Goal: Task Accomplishment & Management: Complete application form

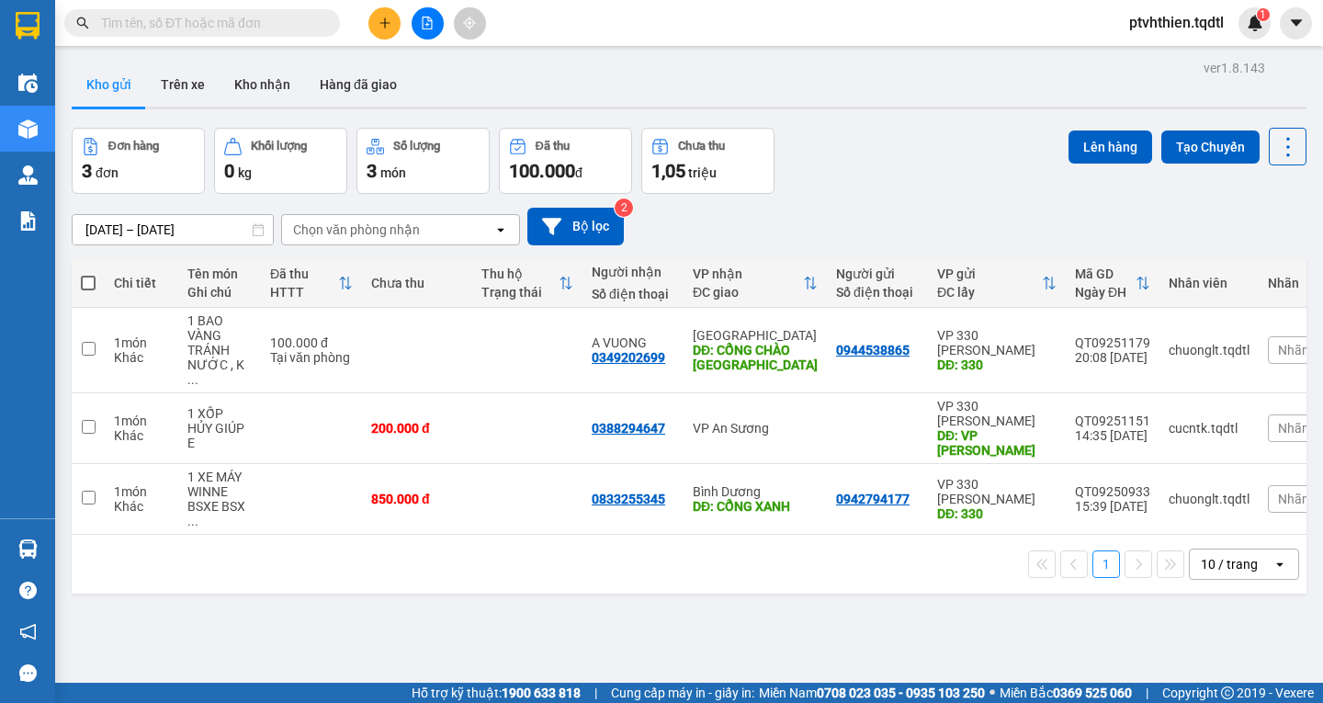
click at [264, 21] on input "text" at bounding box center [209, 23] width 217 height 20
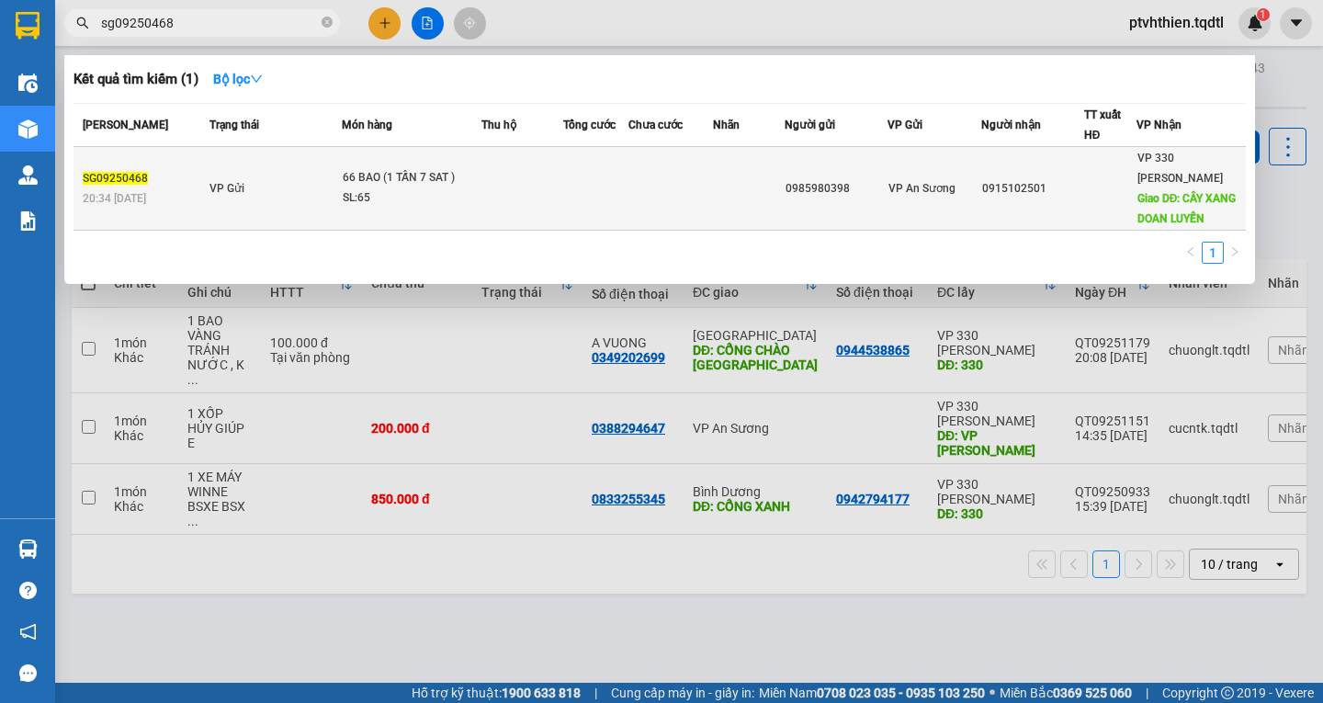
type input "sg09250468"
click at [239, 178] on td "VP Gửi" at bounding box center [273, 189] width 137 height 84
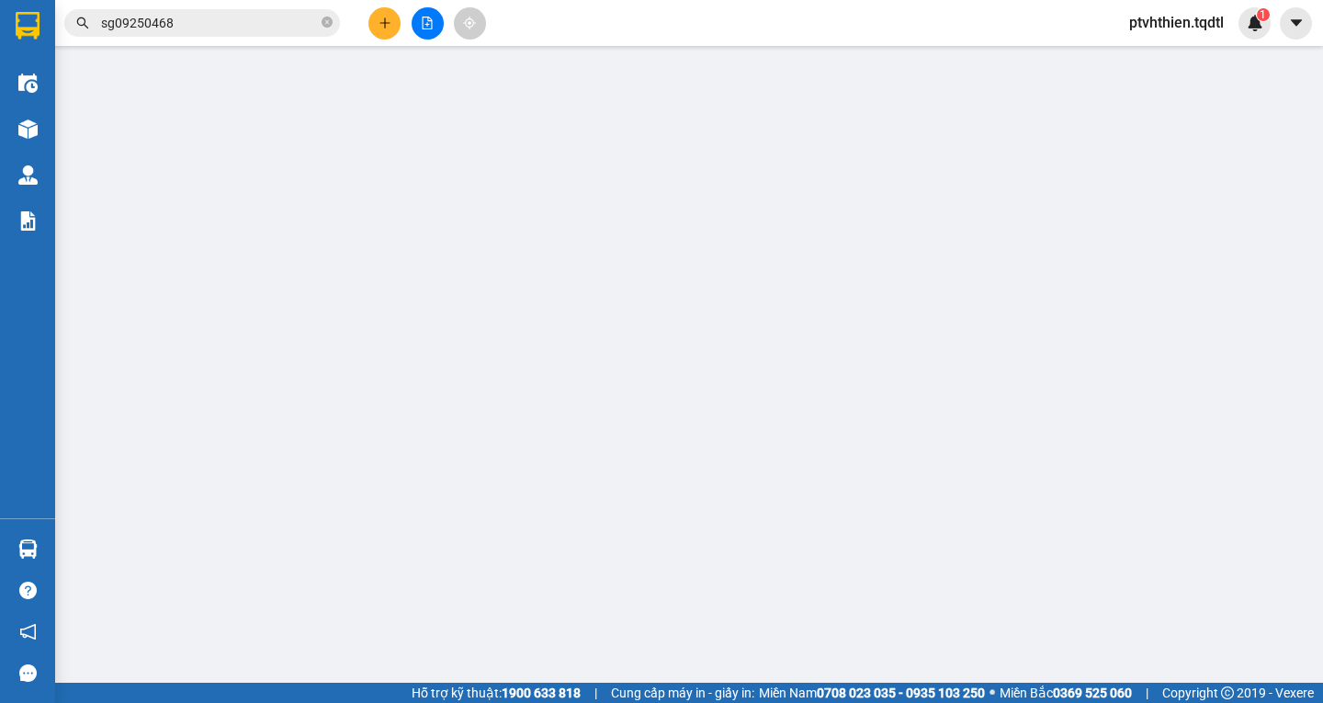
type input "0985980398"
type input "0915102501"
type input "CÂY XANG DOAN LUYẾN"
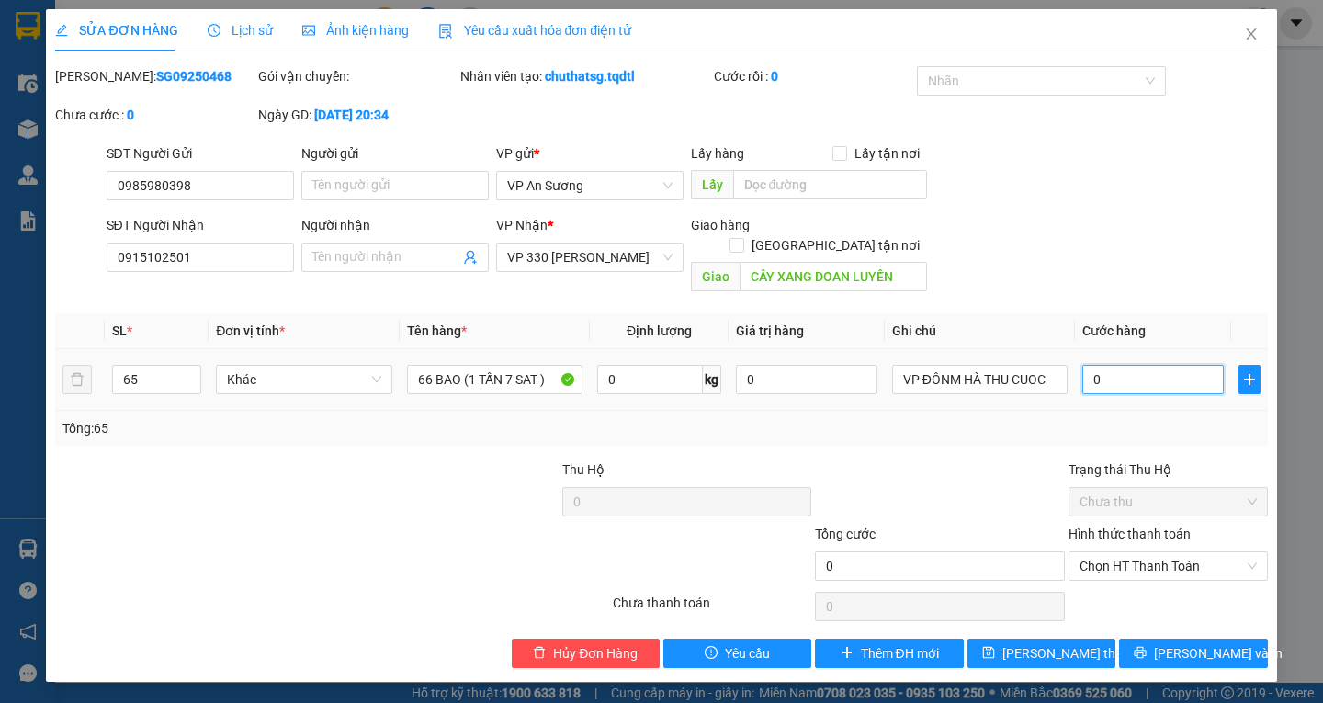
click at [1107, 367] on input "0" at bounding box center [1152, 379] width 141 height 29
type input "5"
type input "50"
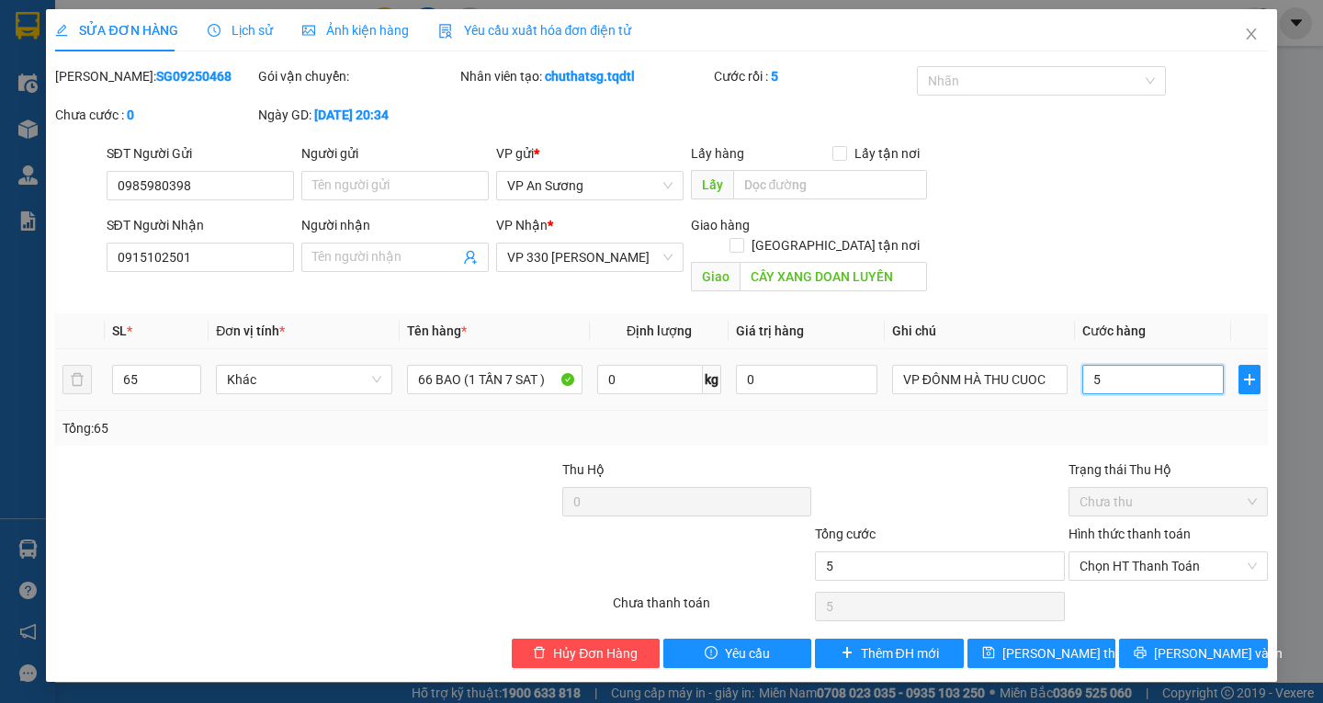
type input "50"
type input "500"
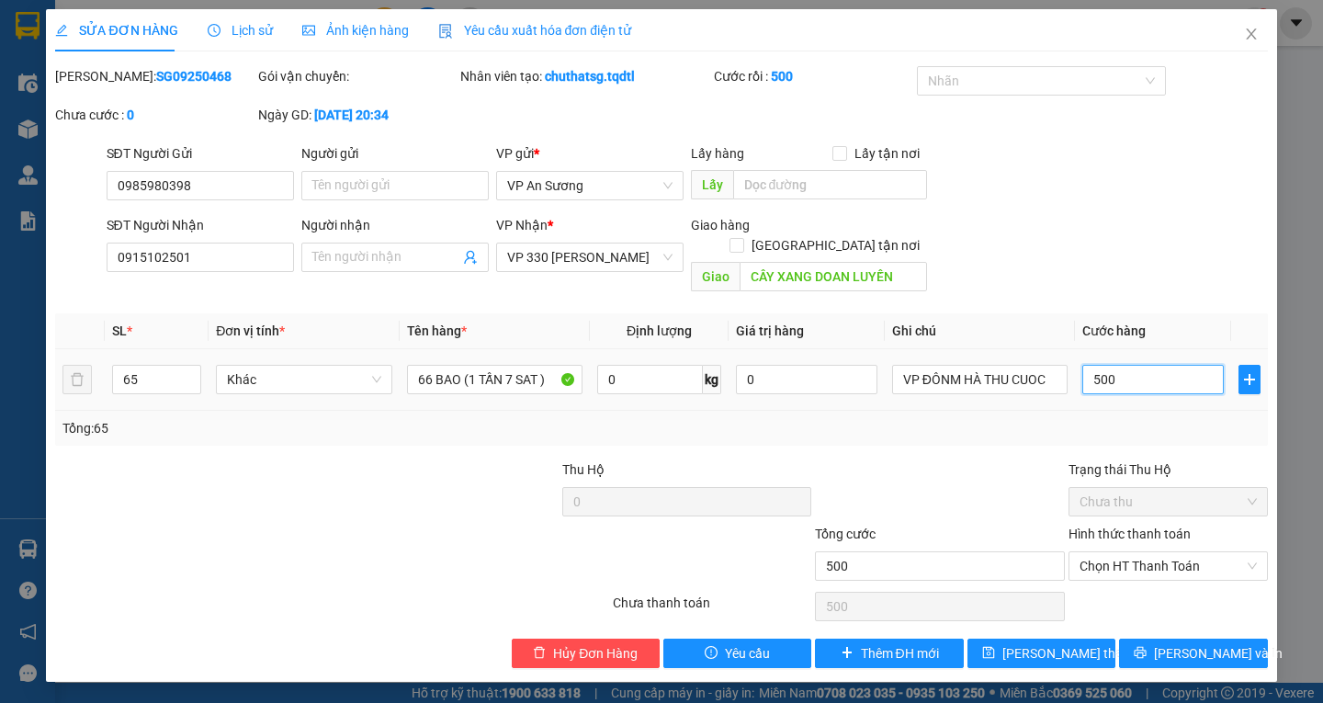
type input "5.000"
type input "50.000"
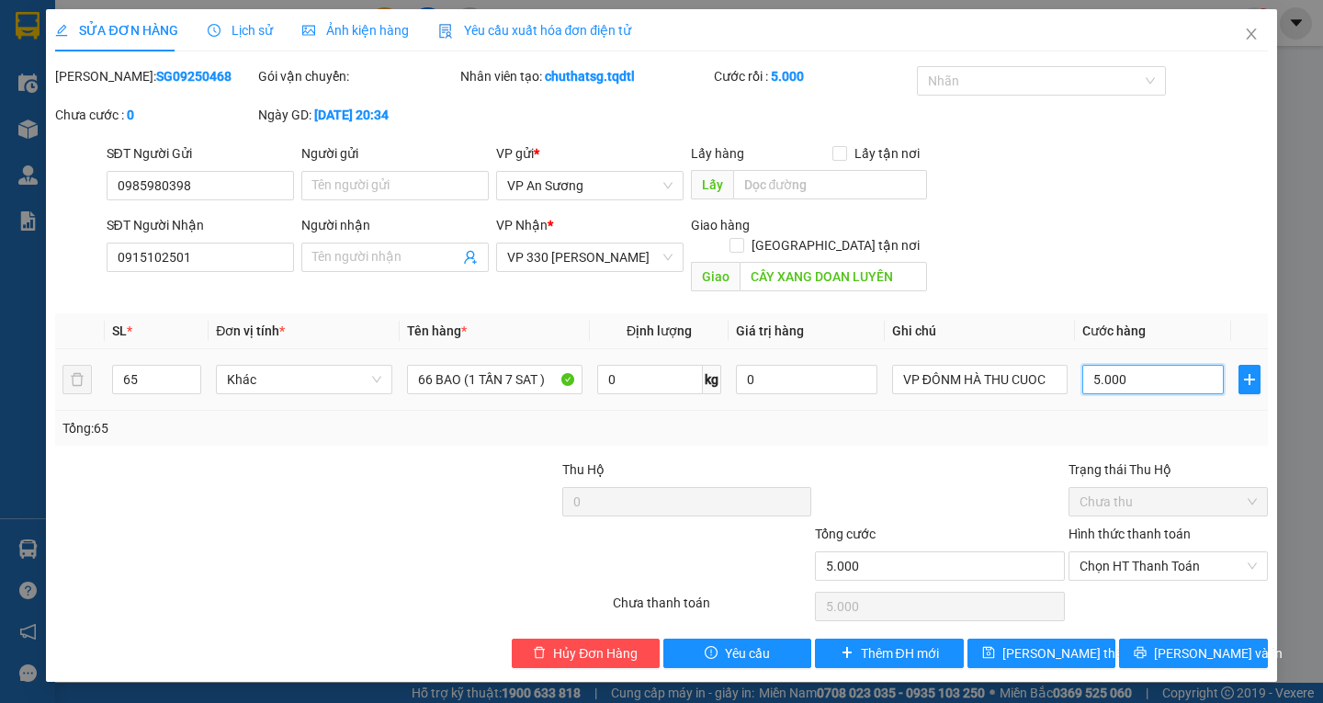
type input "50.000"
type input "500.000"
type input "5.000.000"
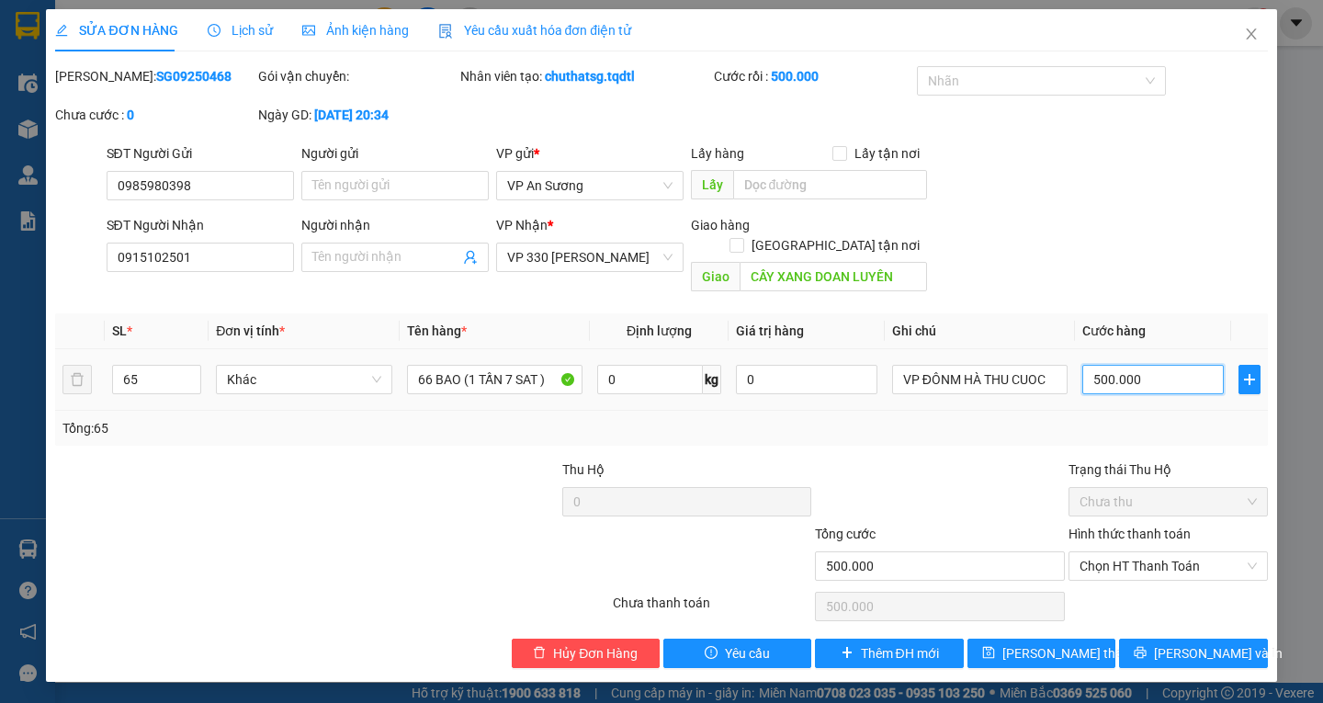
type input "5.000.000"
click at [1078, 643] on span "[PERSON_NAME] thay đổi" at bounding box center [1075, 653] width 147 height 20
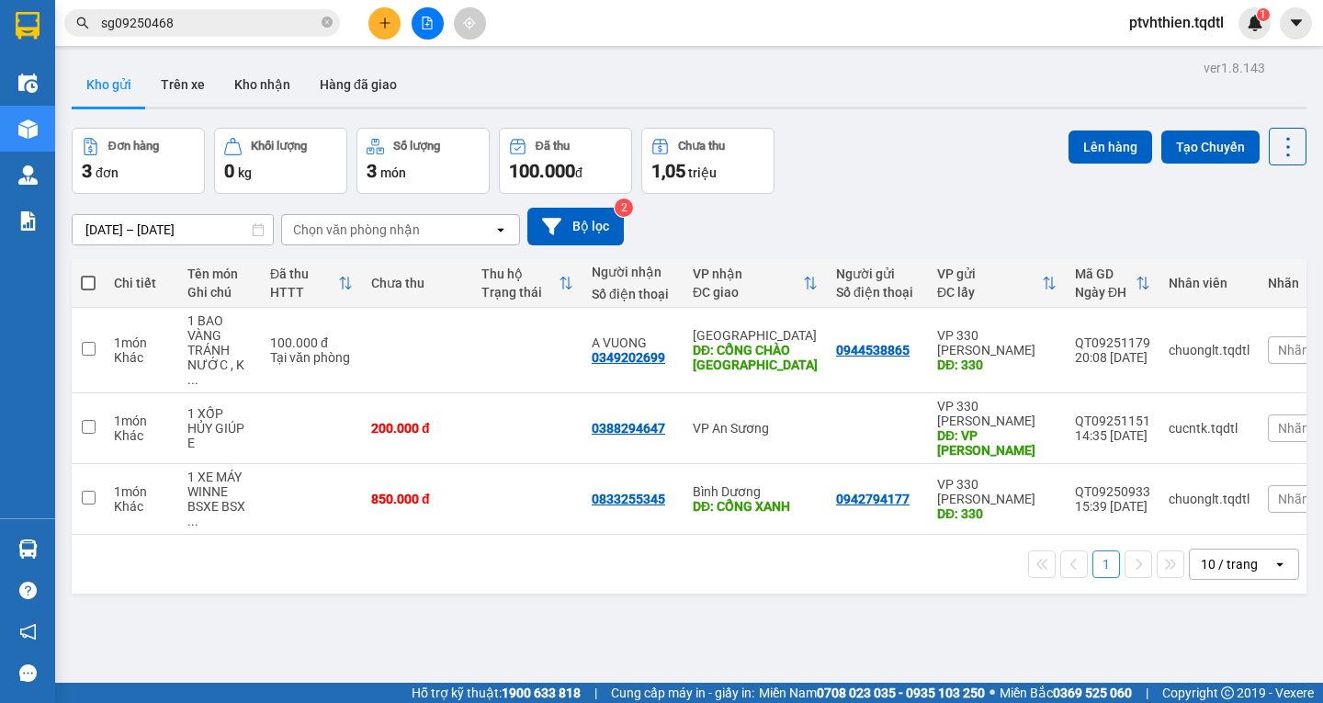
click at [226, 29] on input "sg09250468" at bounding box center [209, 23] width 217 height 20
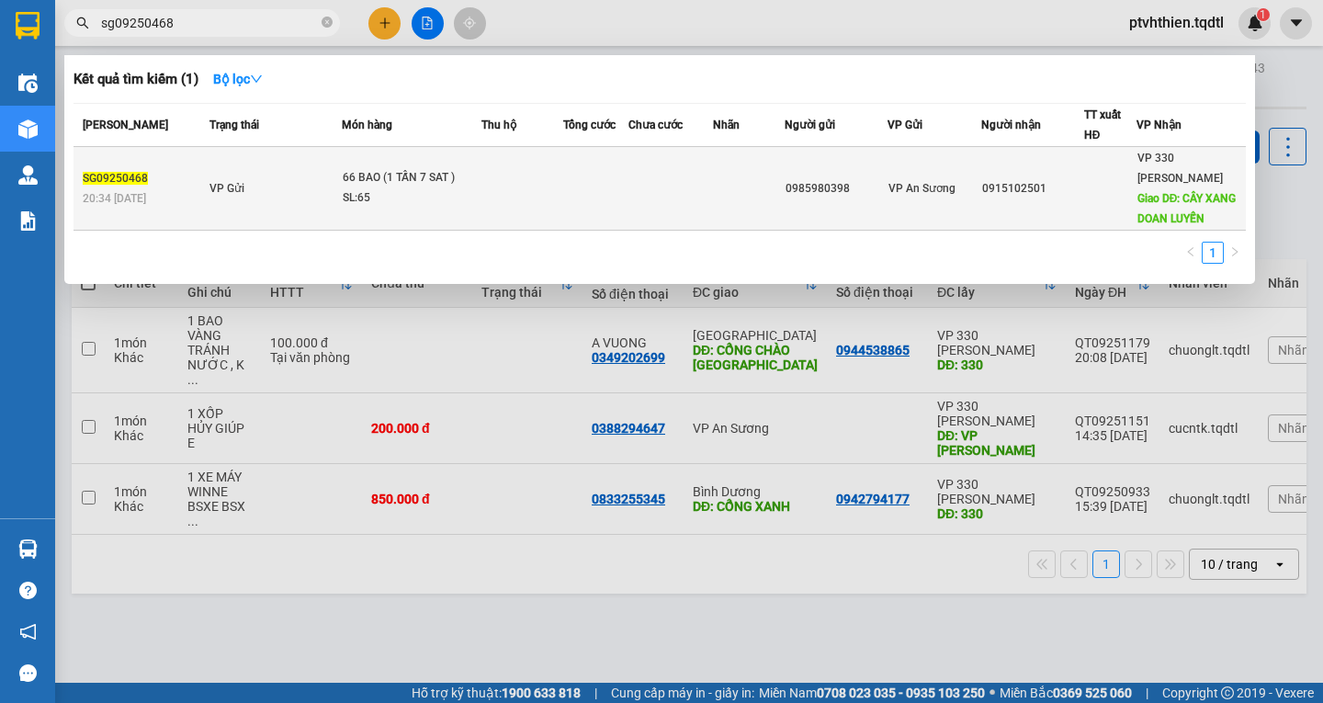
click at [254, 173] on td "VP Gửi" at bounding box center [273, 189] width 137 height 84
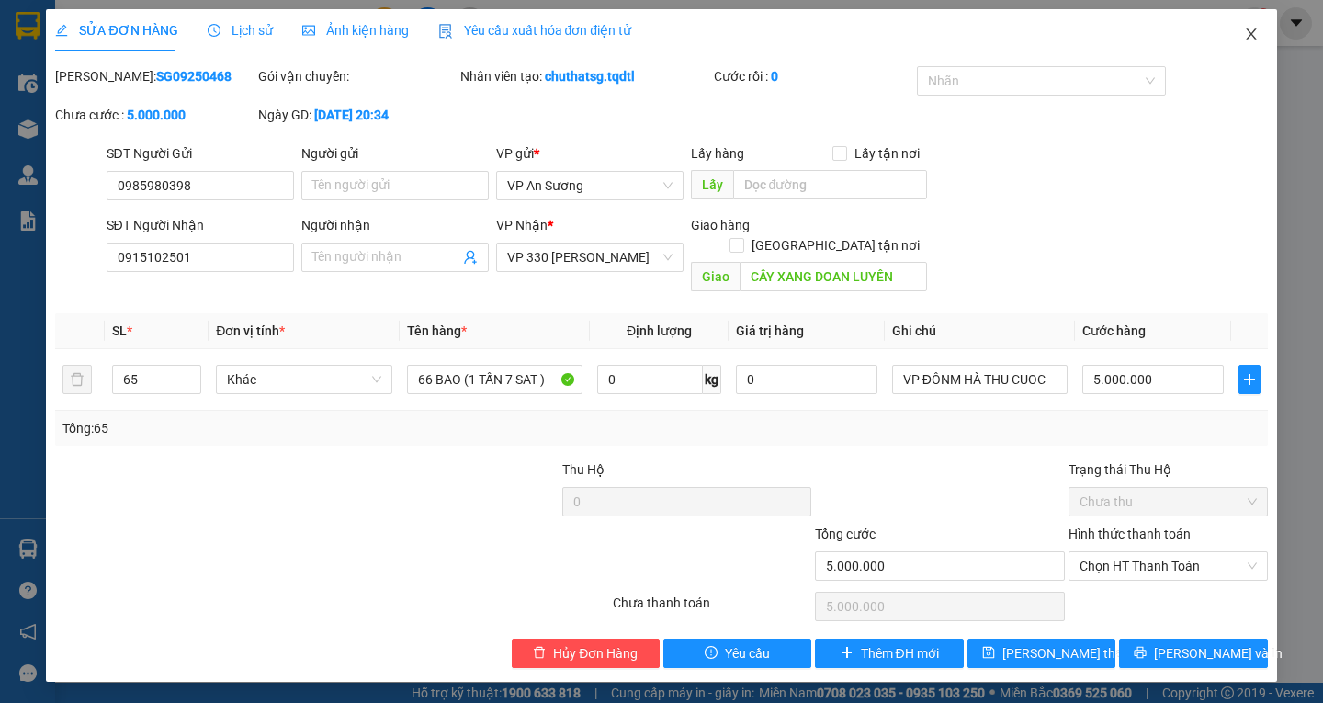
click at [1247, 37] on icon "close" at bounding box center [1251, 34] width 15 height 15
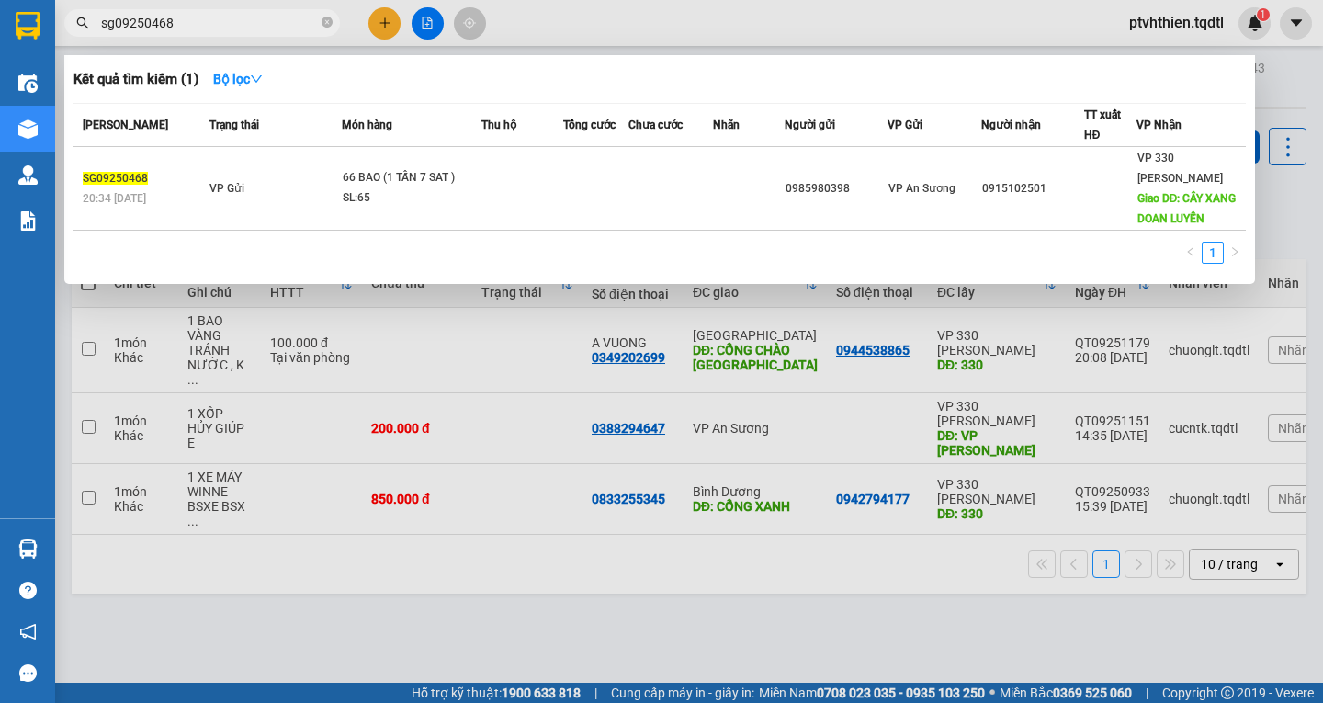
click at [268, 29] on input "sg09250468" at bounding box center [209, 23] width 217 height 20
paste input "QT09251151"
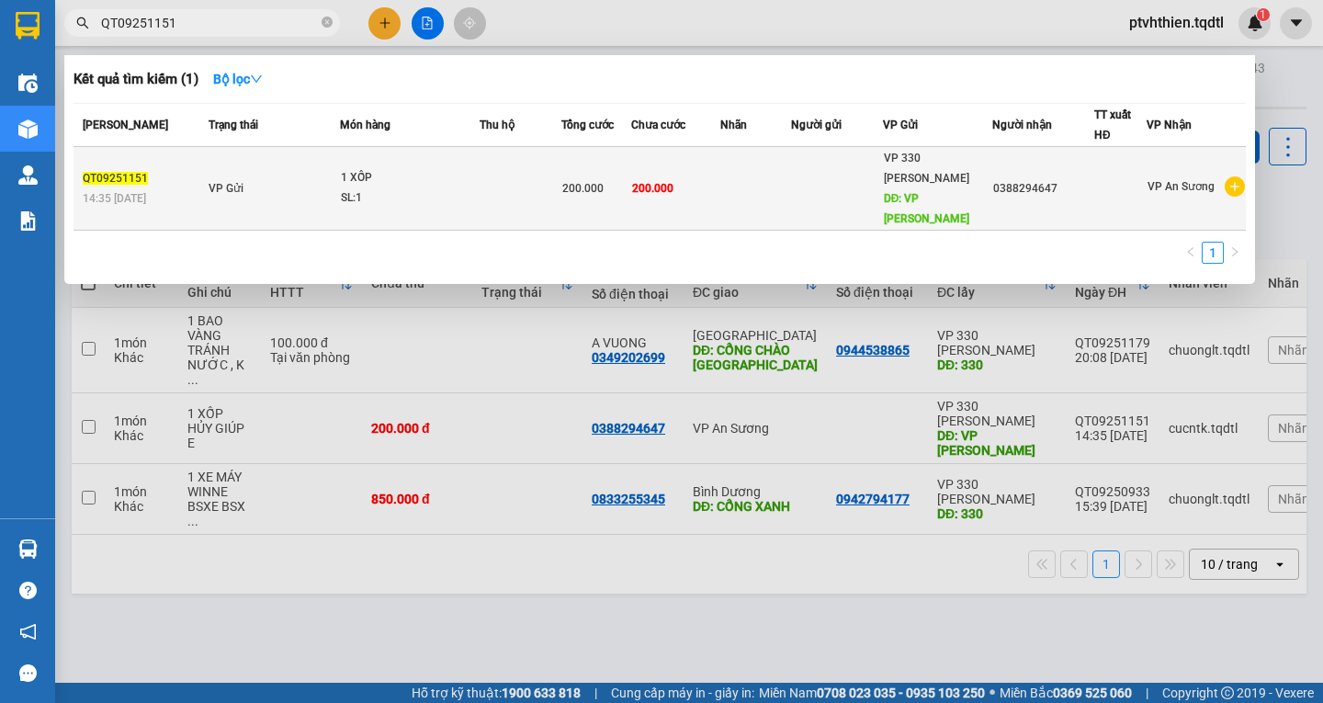
type input "QT09251151"
click at [263, 198] on td "VP Gửi" at bounding box center [272, 189] width 136 height 84
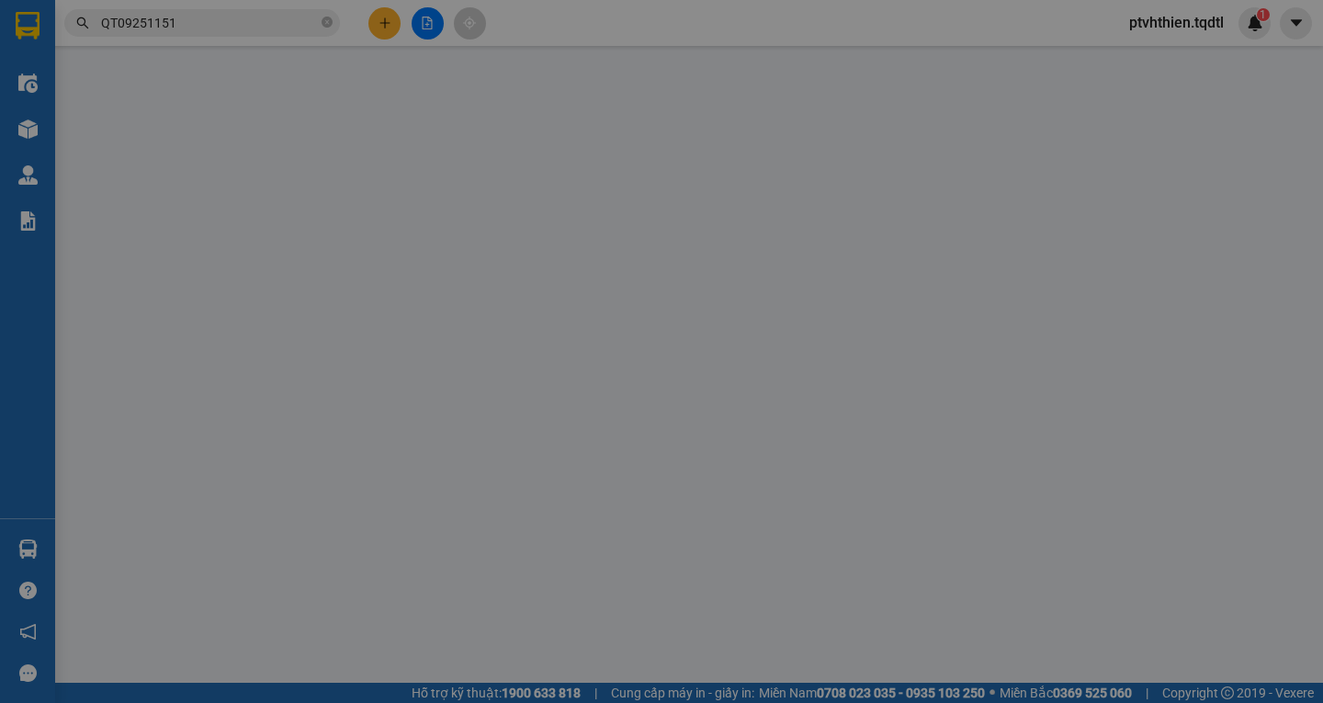
type input "VP [PERSON_NAME]"
type input "0388294647"
type input "200.000"
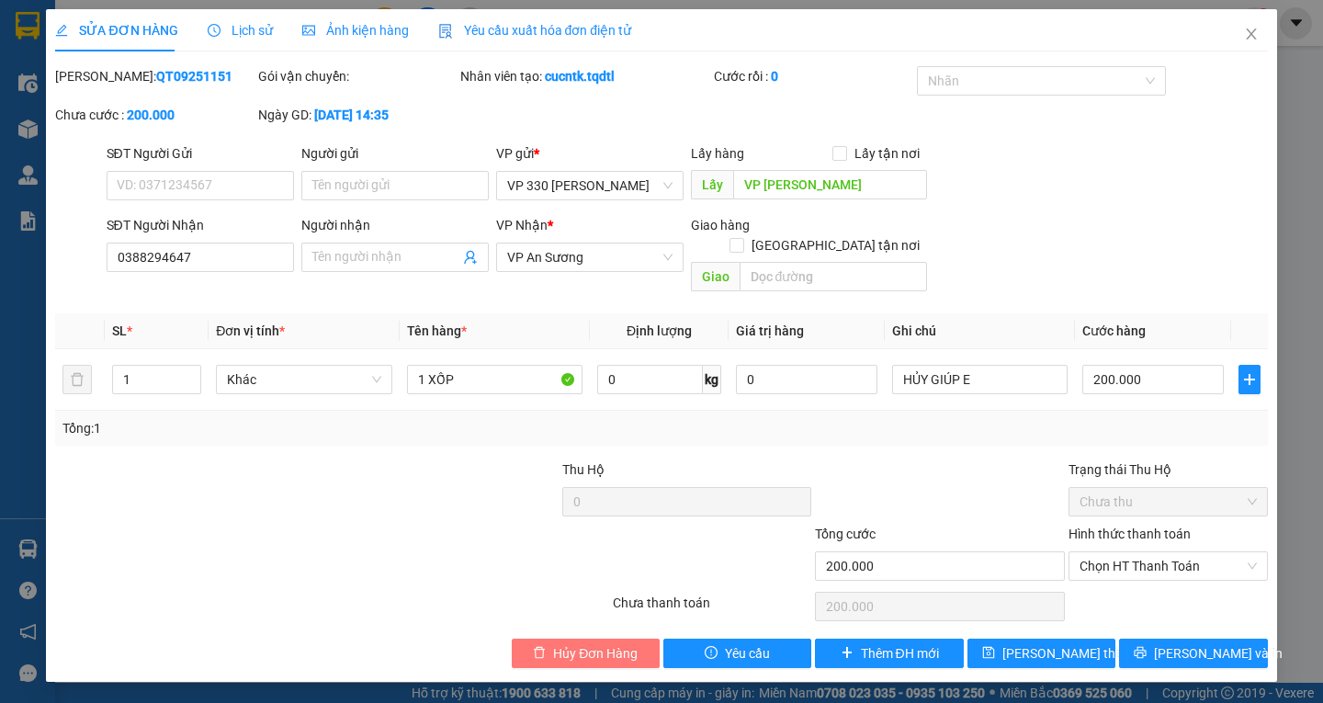
click at [538, 647] on icon "delete" at bounding box center [539, 653] width 11 height 12
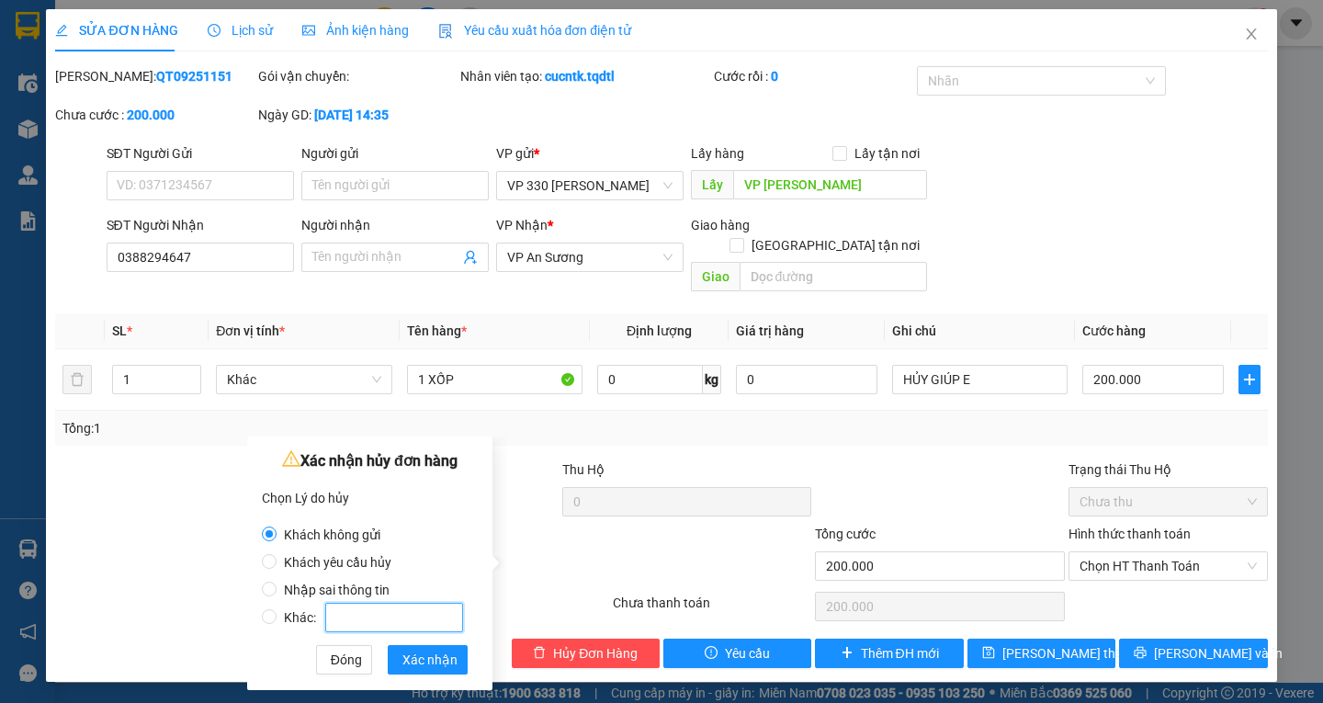
click at [408, 614] on input "Khác:" at bounding box center [394, 617] width 138 height 29
radio input "false"
radio input "true"
type input "vp long hưng"
click at [448, 661] on span "Xác nhận" at bounding box center [429, 660] width 55 height 20
